Goal: Navigation & Orientation: Find specific page/section

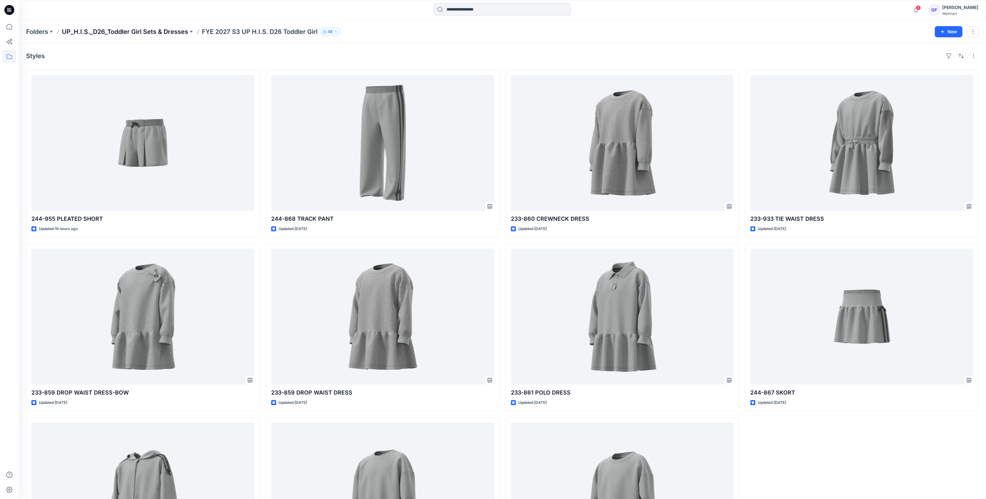
click at [161, 30] on p "UP_H.I.S._D26_Toddler Girl Sets & Dresses" at bounding box center [125, 31] width 126 height 9
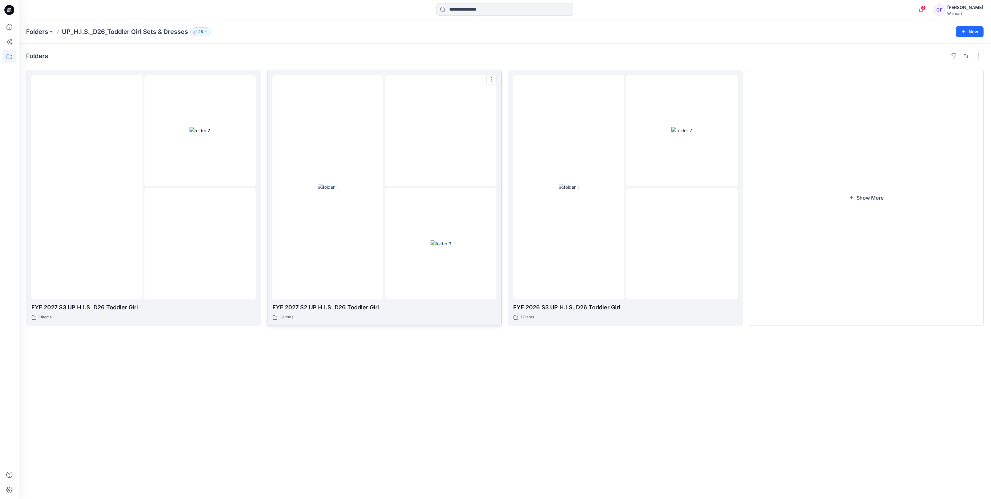
click at [384, 227] on div at bounding box center [385, 187] width 224 height 224
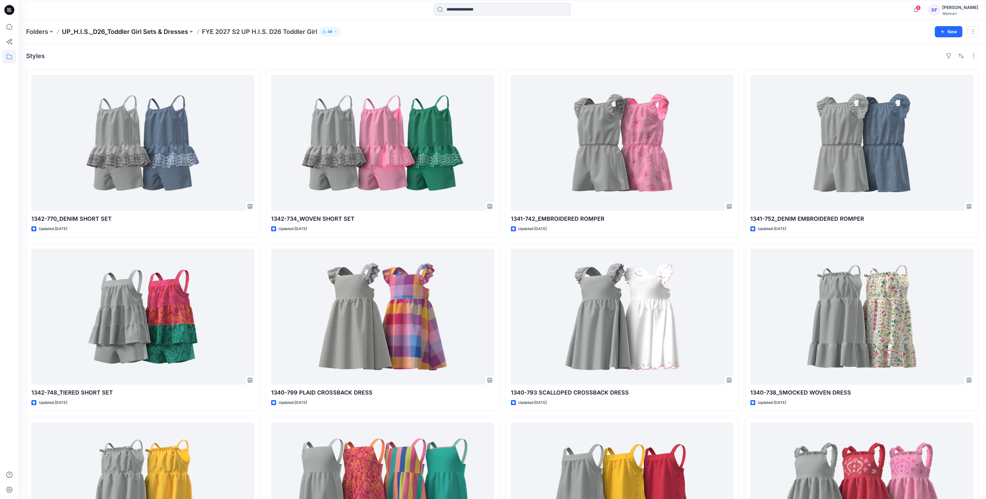
click at [154, 31] on p "UP_H.I.S._D26_Toddler Girl Sets & Dresses" at bounding box center [125, 31] width 126 height 9
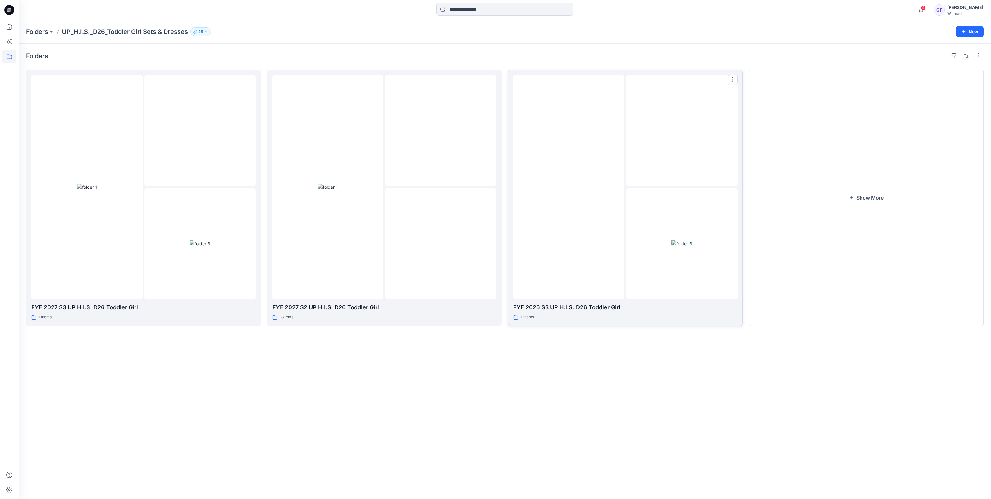
click at [569, 187] on img at bounding box center [569, 187] width 0 height 0
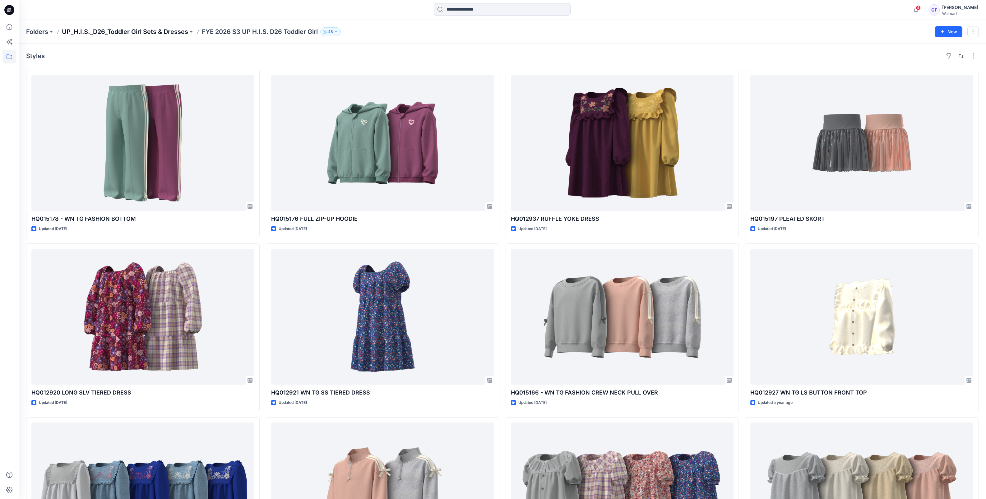
click at [163, 33] on p "UP_H.I.S._D26_Toddler Girl Sets & Dresses" at bounding box center [125, 31] width 126 height 9
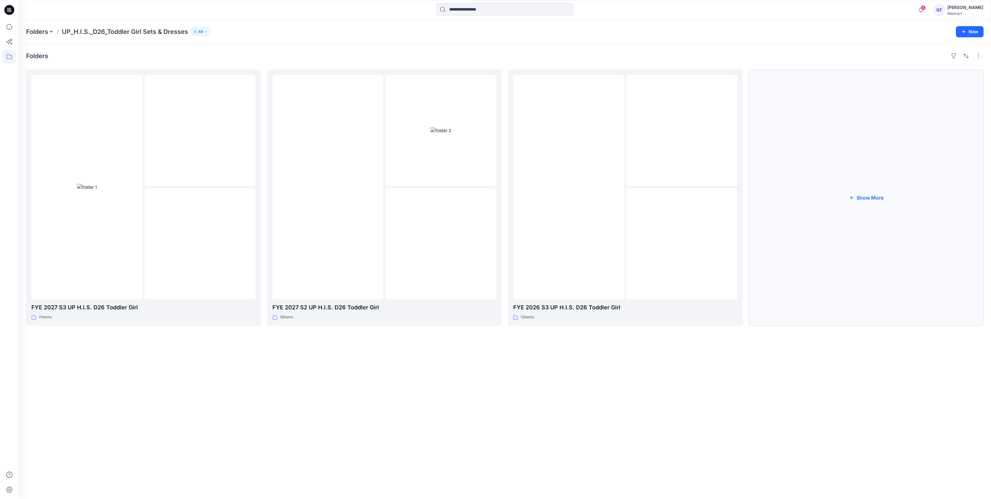
click at [855, 197] on button "Show More" at bounding box center [866, 198] width 235 height 256
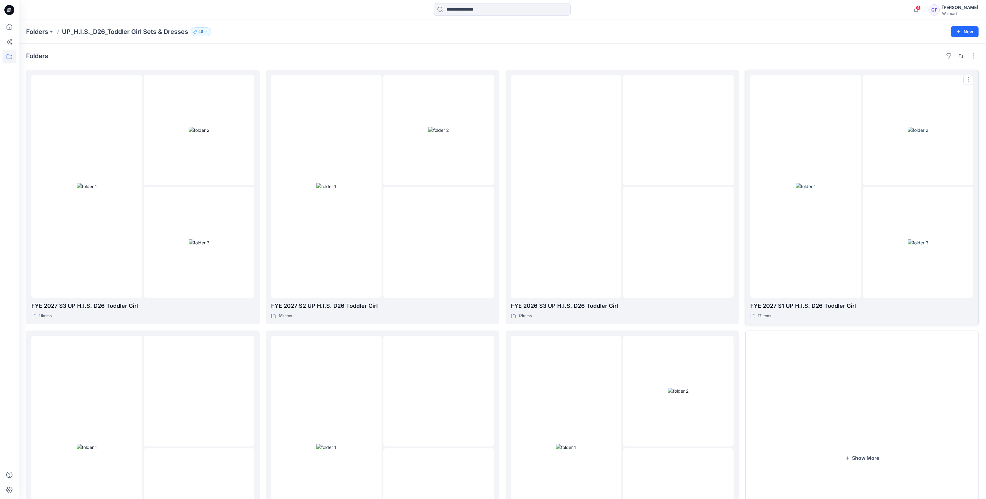
click at [819, 224] on div at bounding box center [805, 186] width 110 height 223
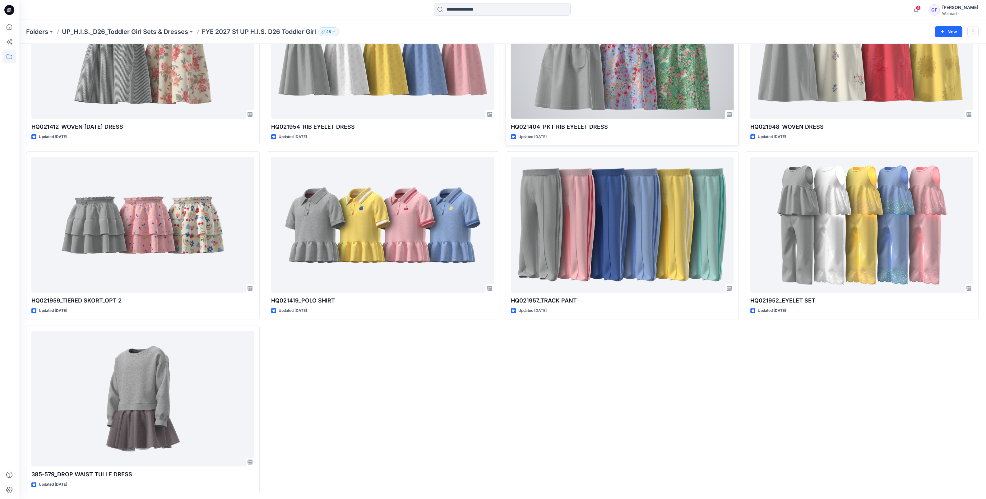
scroll to position [440, 0]
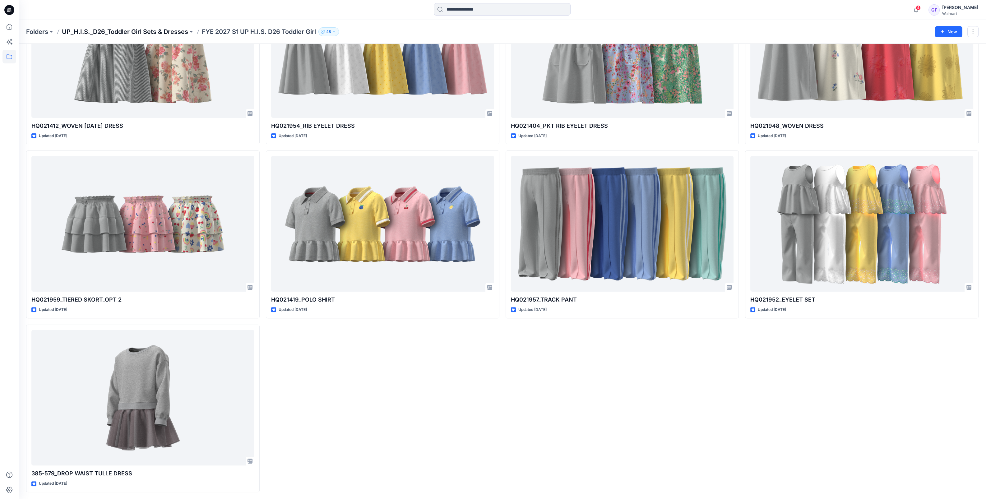
click at [131, 31] on p "UP_H.I.S._D26_Toddler Girl Sets & Dresses" at bounding box center [125, 31] width 126 height 9
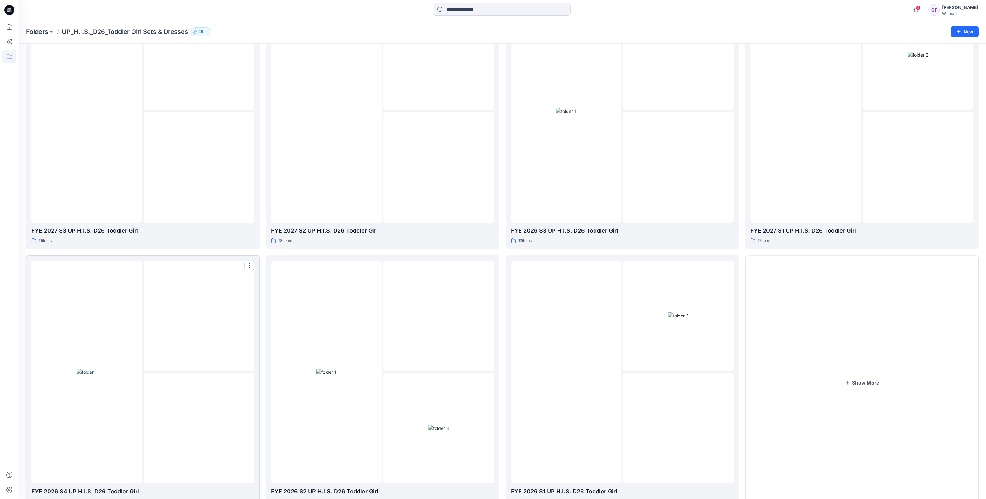
scroll to position [103, 0]
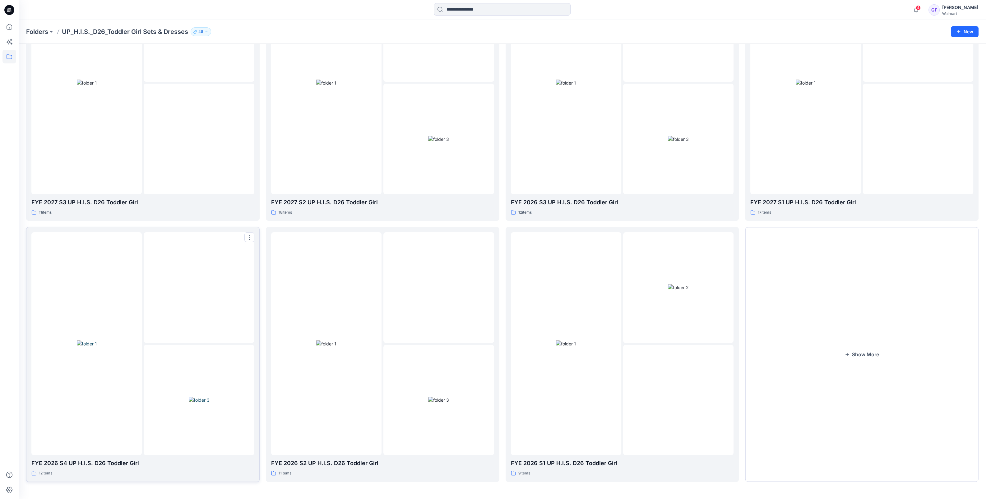
click at [161, 328] on div at bounding box center [199, 287] width 110 height 110
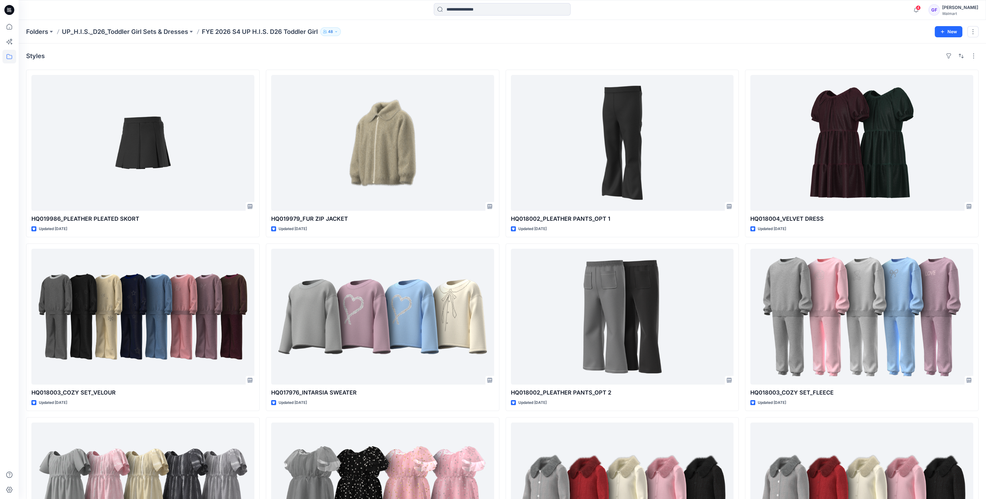
click at [653, 17] on div "4 Notifications [PERSON_NAME] has updated 416-986 HOODIE CARGO SET with 416-986…" at bounding box center [502, 10] width 967 height 20
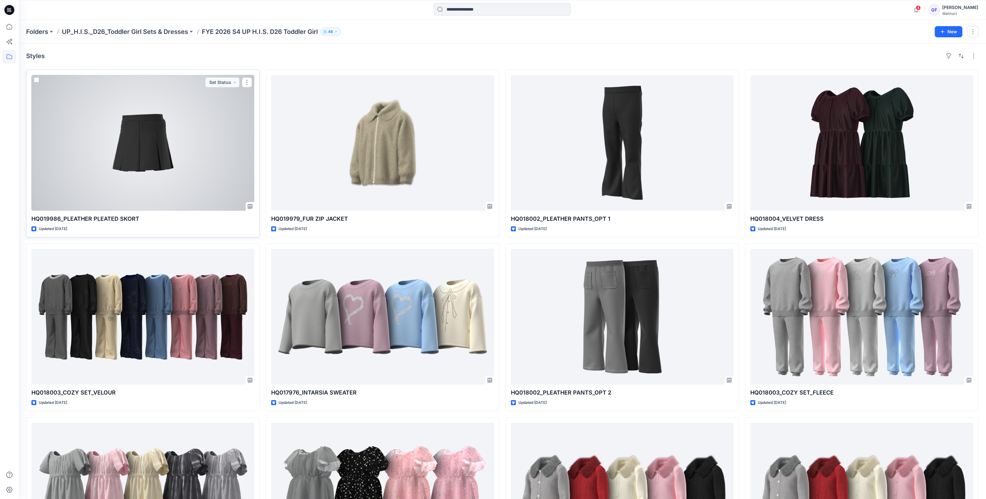
click at [235, 228] on div "Updated [DATE]" at bounding box center [142, 229] width 223 height 7
